Goal: Obtain resource: Obtain resource

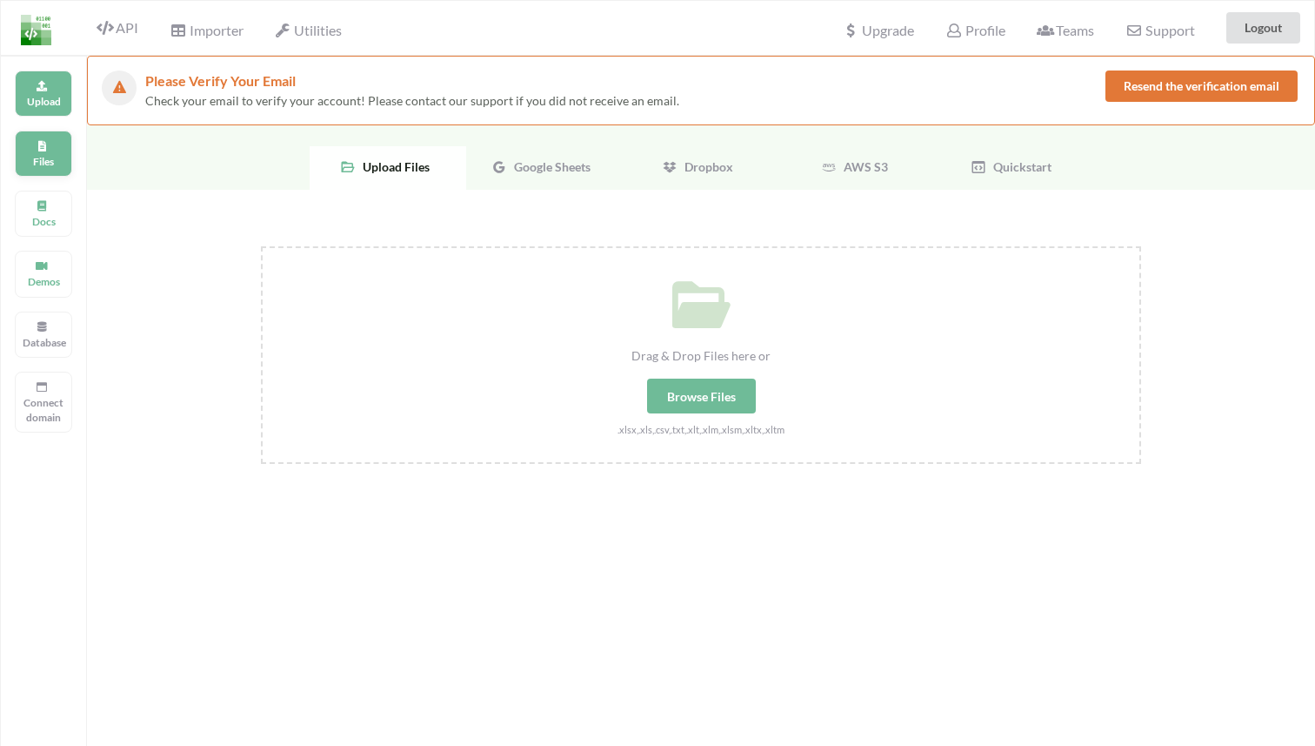
click at [37, 144] on icon at bounding box center [42, 143] width 12 height 10
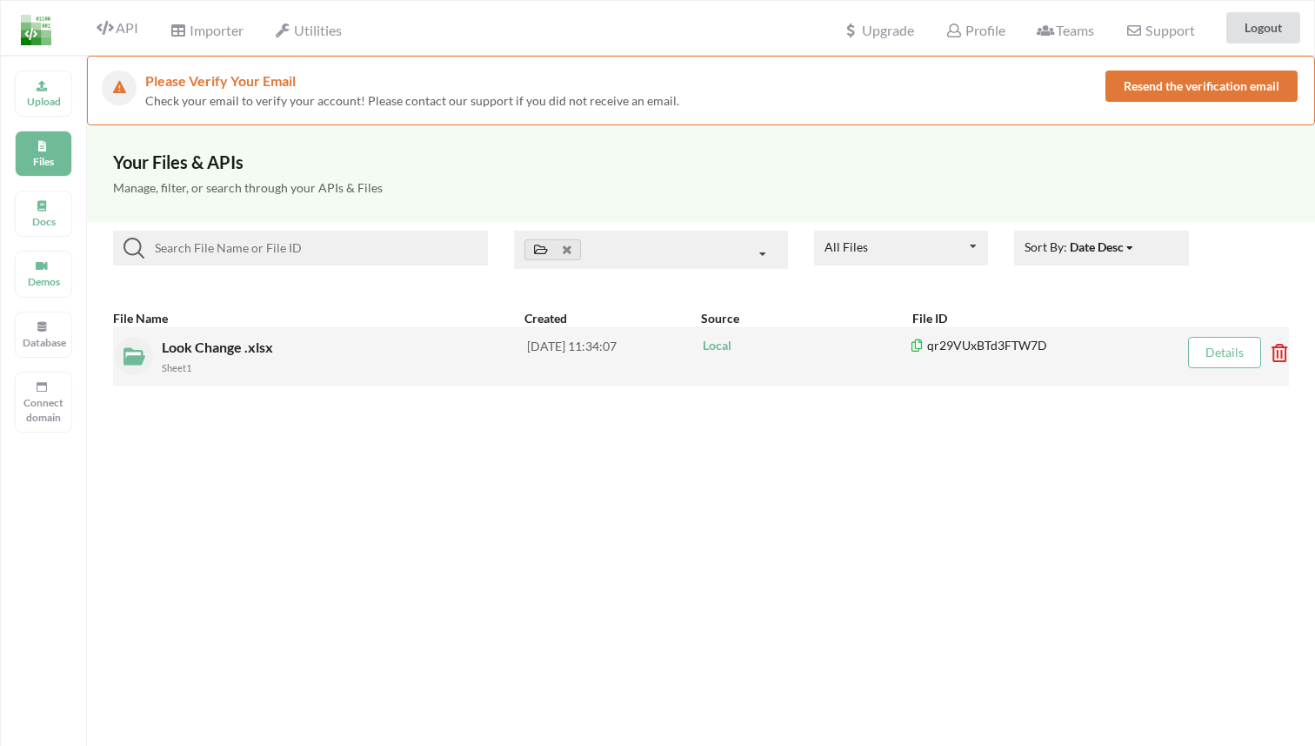
click at [434, 345] on div "Look Change .xlsx Sheet1" at bounding box center [344, 356] width 365 height 39
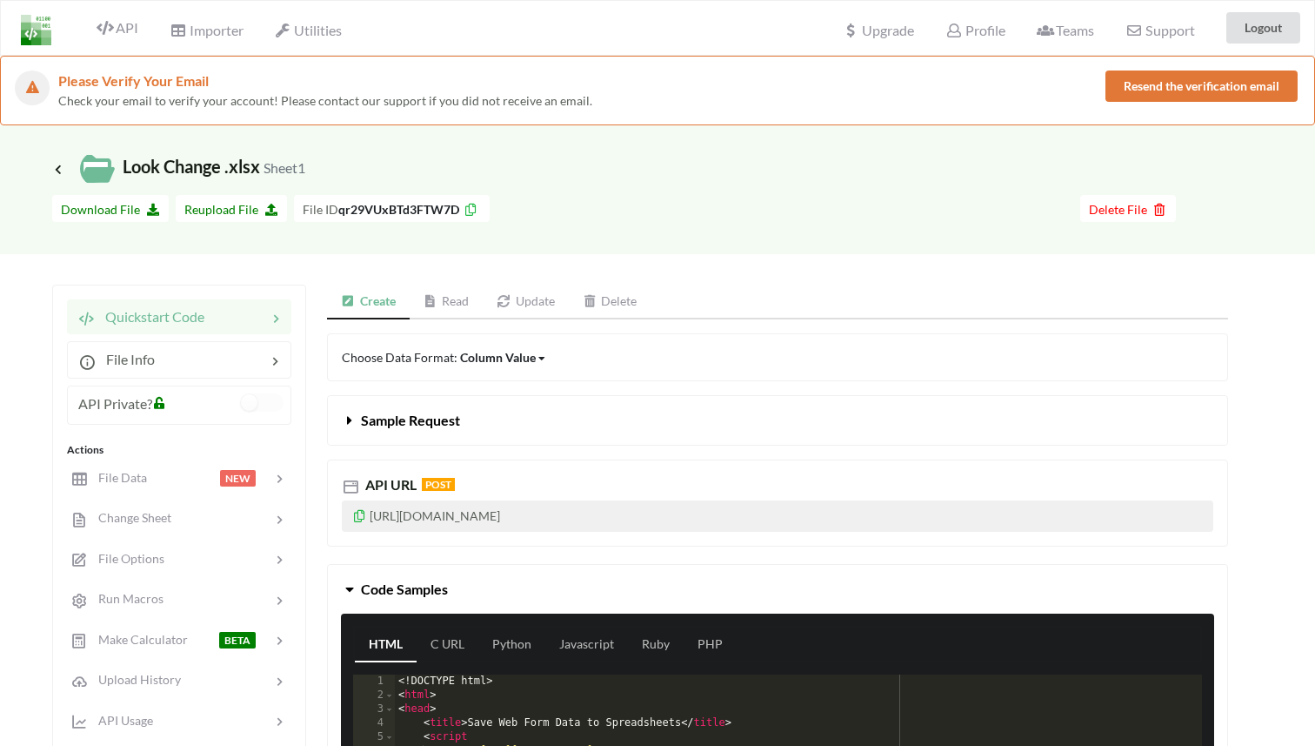
click at [609, 514] on p "[URL][DOMAIN_NAME]" at bounding box center [778, 515] width 872 height 31
copy p "[URL][DOMAIN_NAME]"
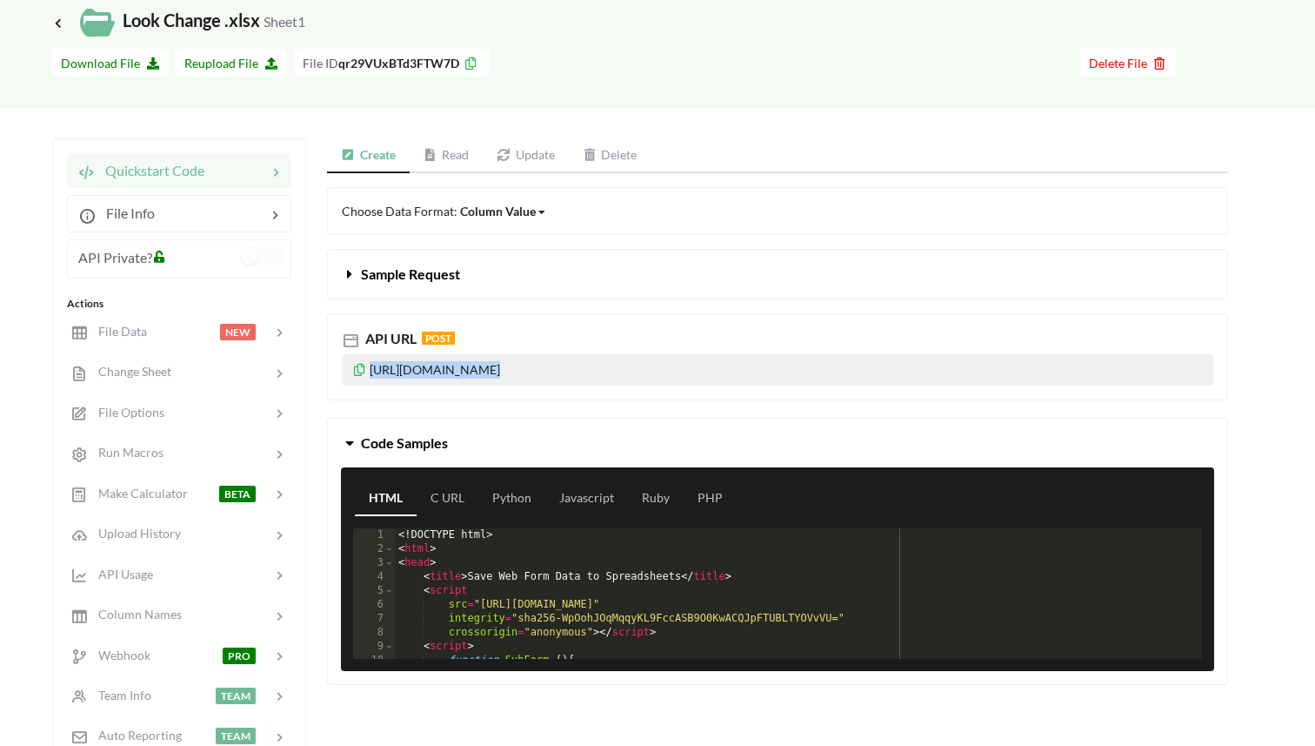
scroll to position [149, 0]
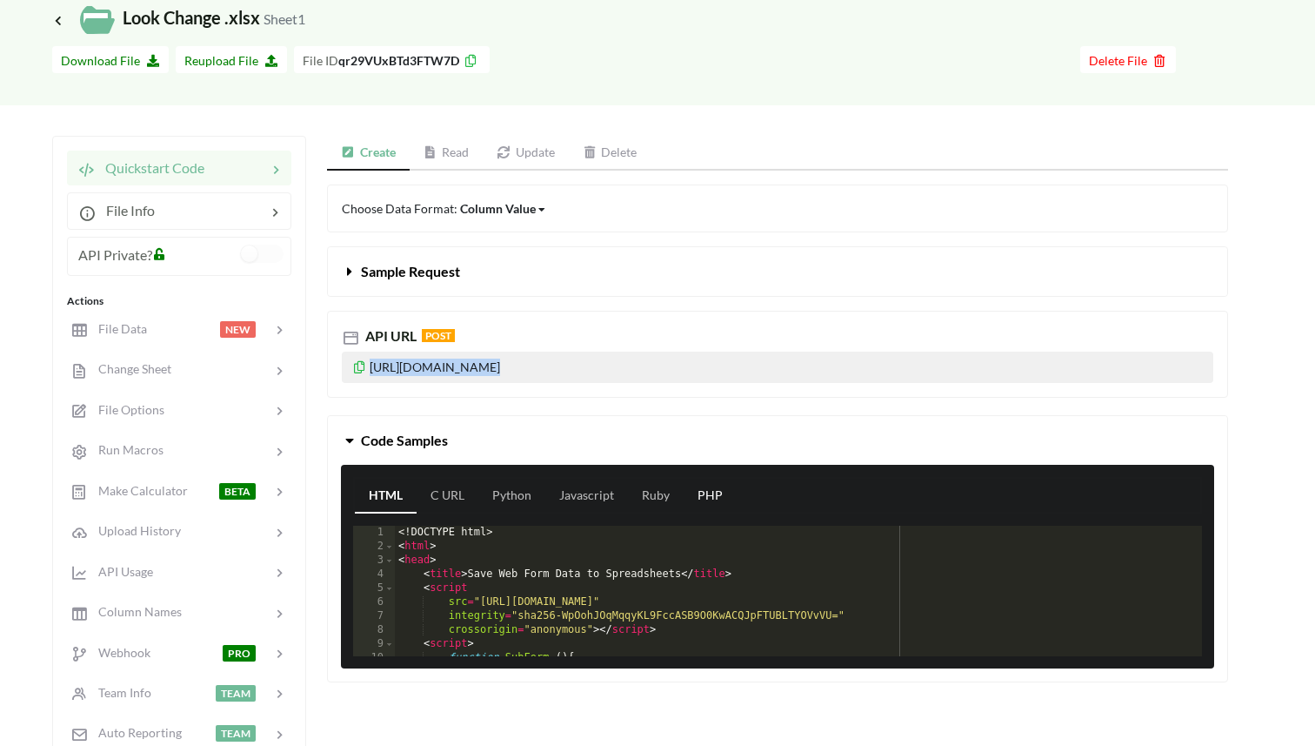
click at [725, 479] on link "PHP" at bounding box center [710, 496] width 53 height 35
